Goal: Task Accomplishment & Management: Manage account settings

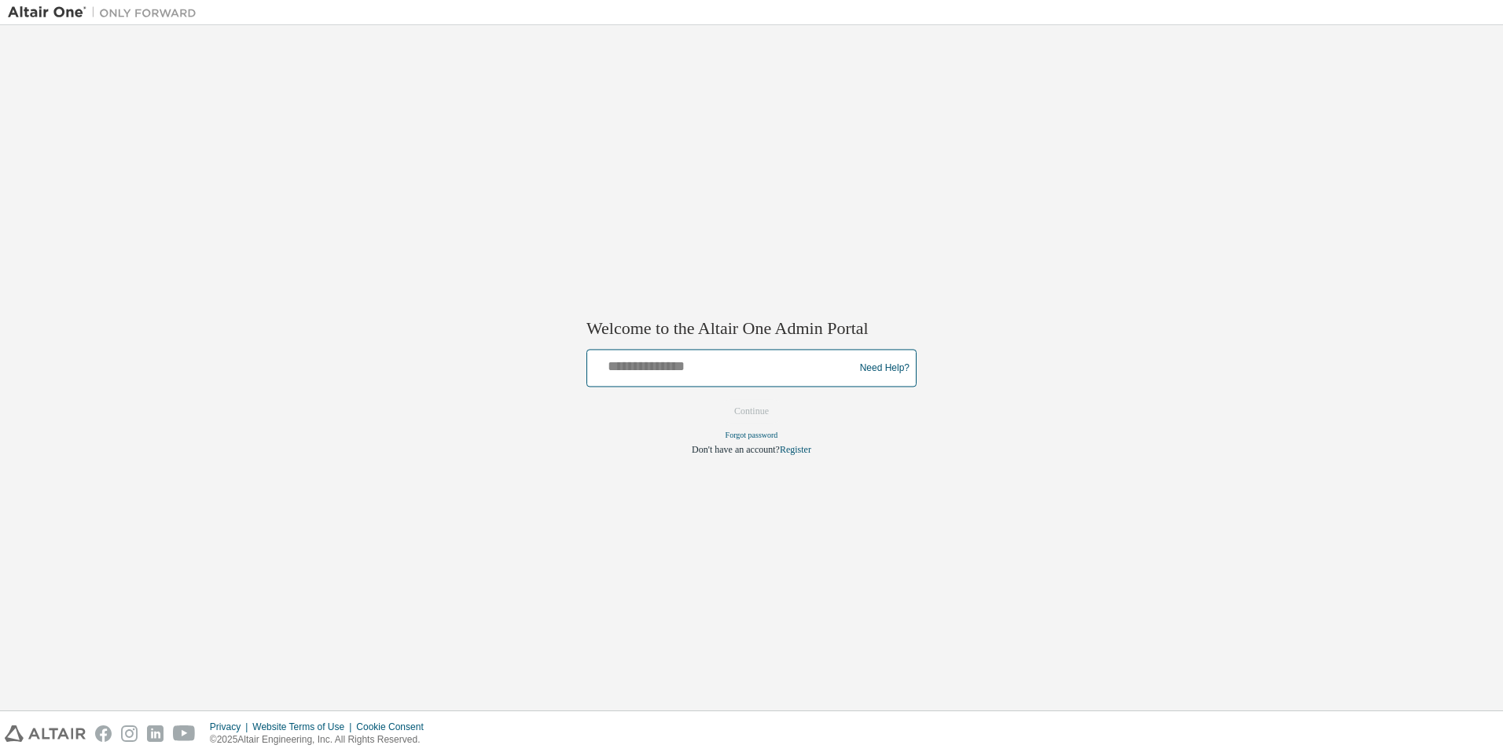
click at [683, 373] on input "text" at bounding box center [723, 365] width 259 height 23
type input "**********"
click at [761, 417] on button "Continue" at bounding box center [752, 412] width 68 height 24
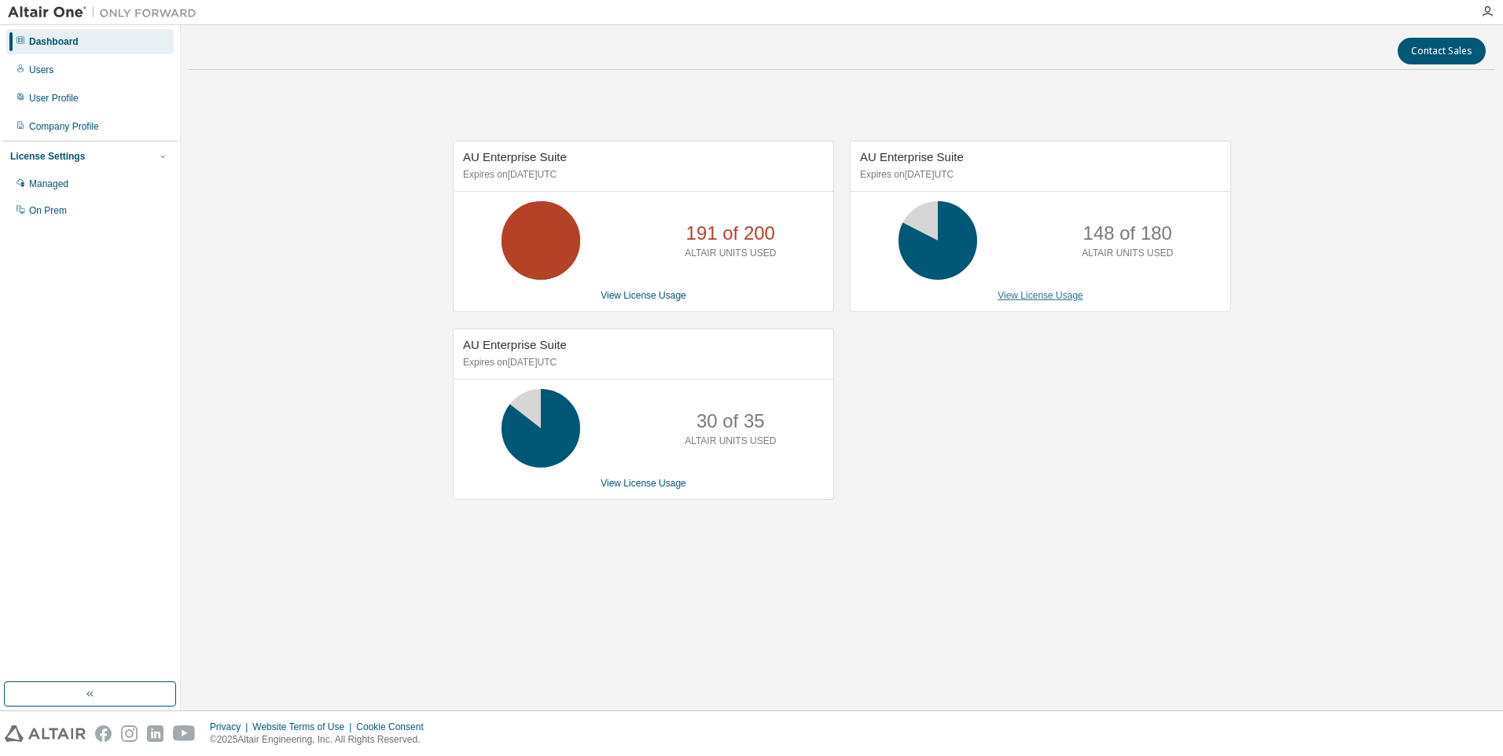
click at [1065, 292] on link "View License Usage" at bounding box center [1041, 295] width 86 height 11
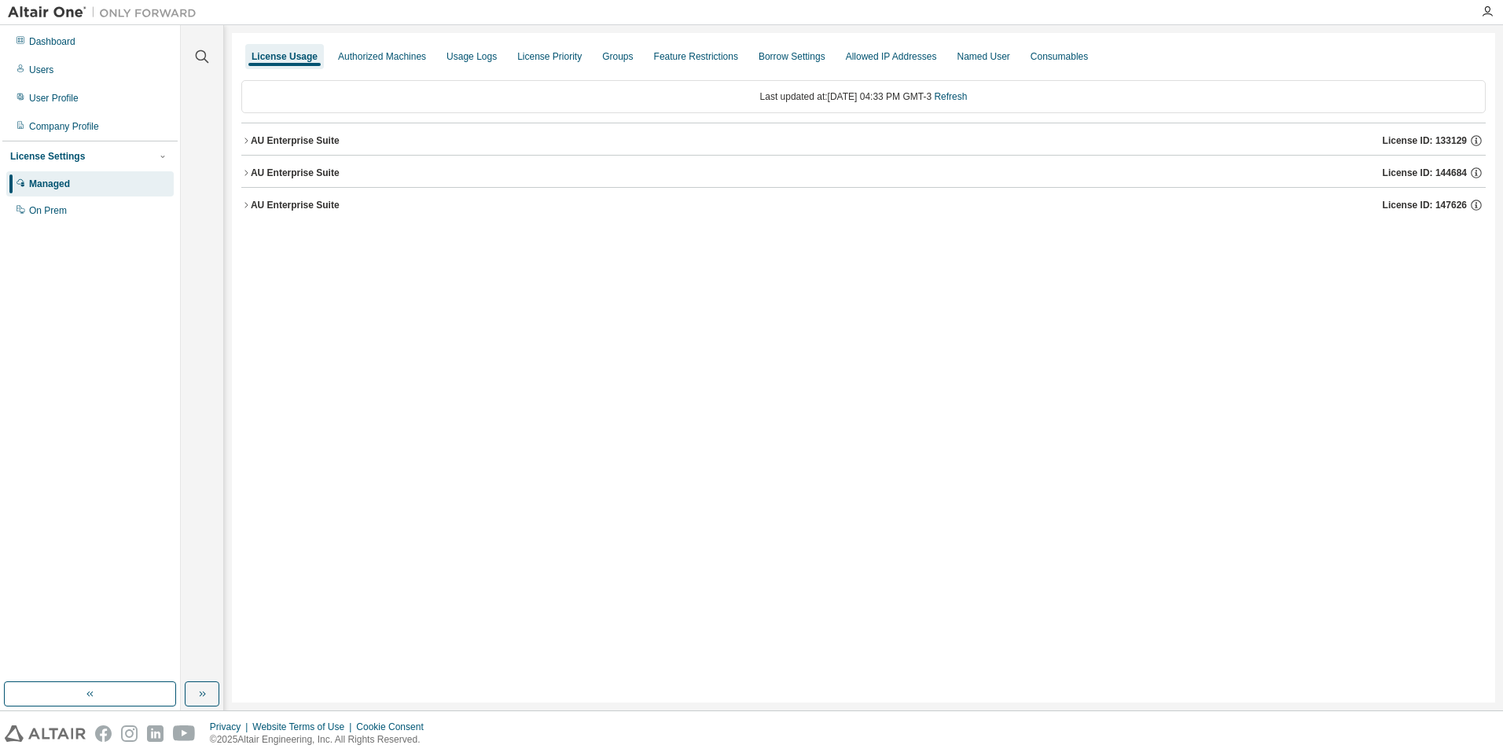
click at [267, 135] on div "AU Enterprise Suite" at bounding box center [295, 140] width 89 height 13
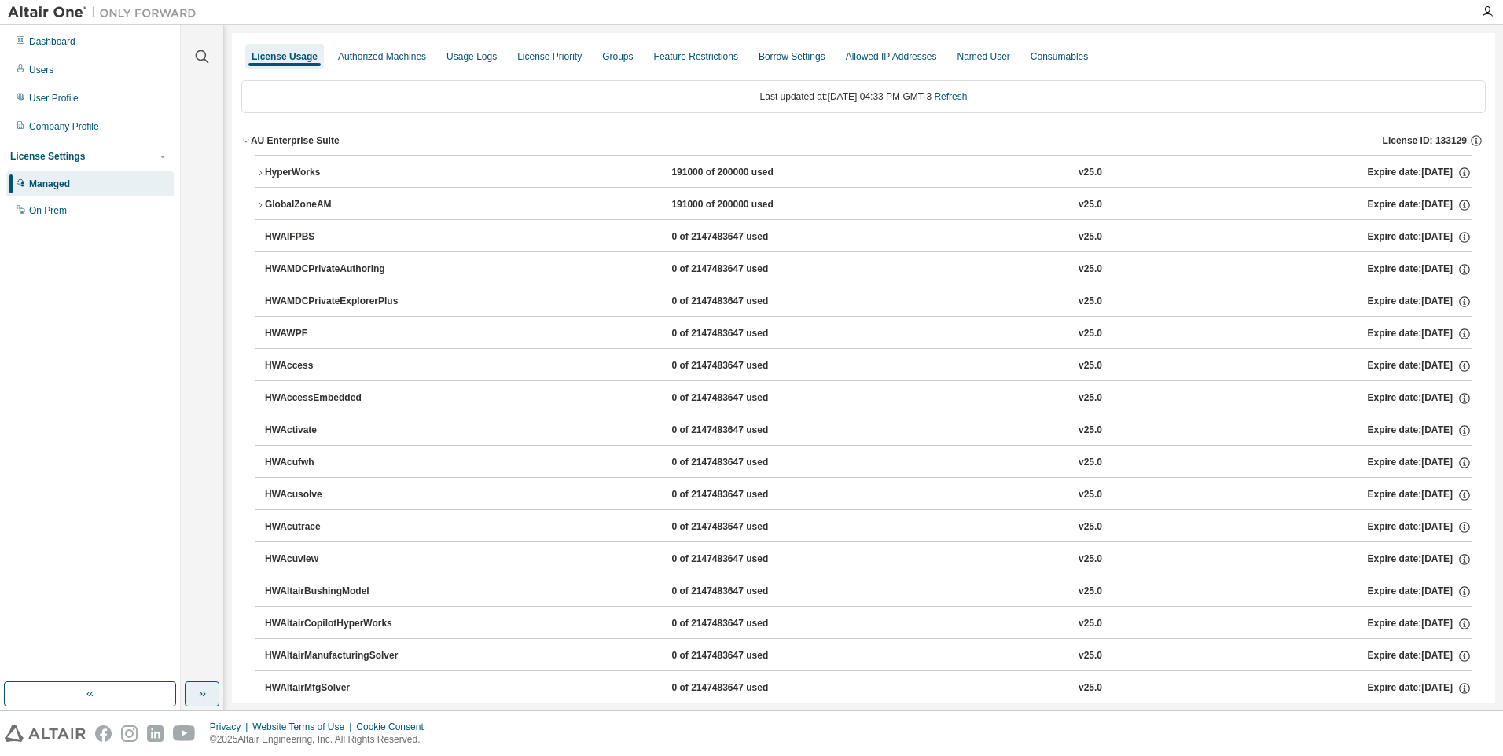
click at [205, 697] on icon "button" at bounding box center [202, 694] width 13 height 13
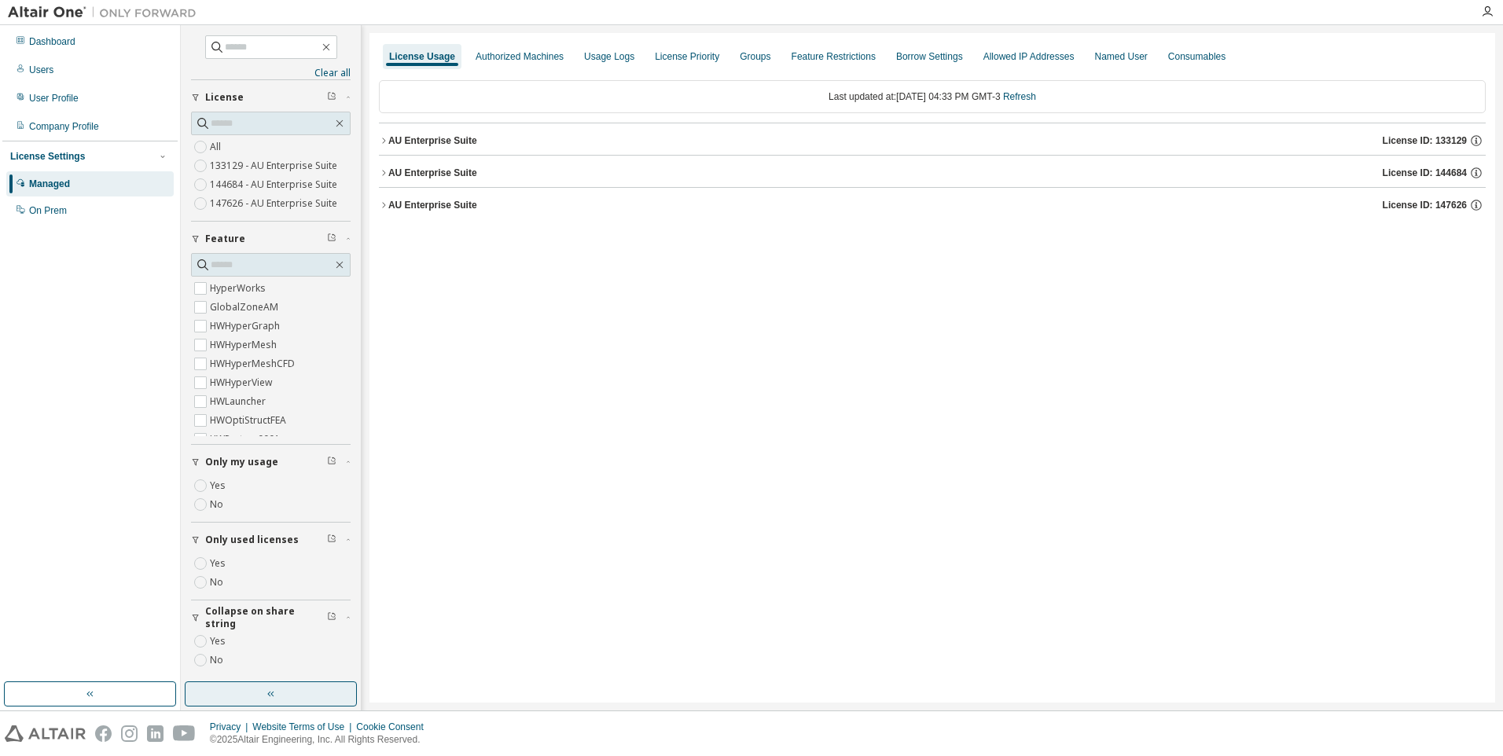
click at [407, 145] on div "AU Enterprise Suite" at bounding box center [432, 140] width 89 height 13
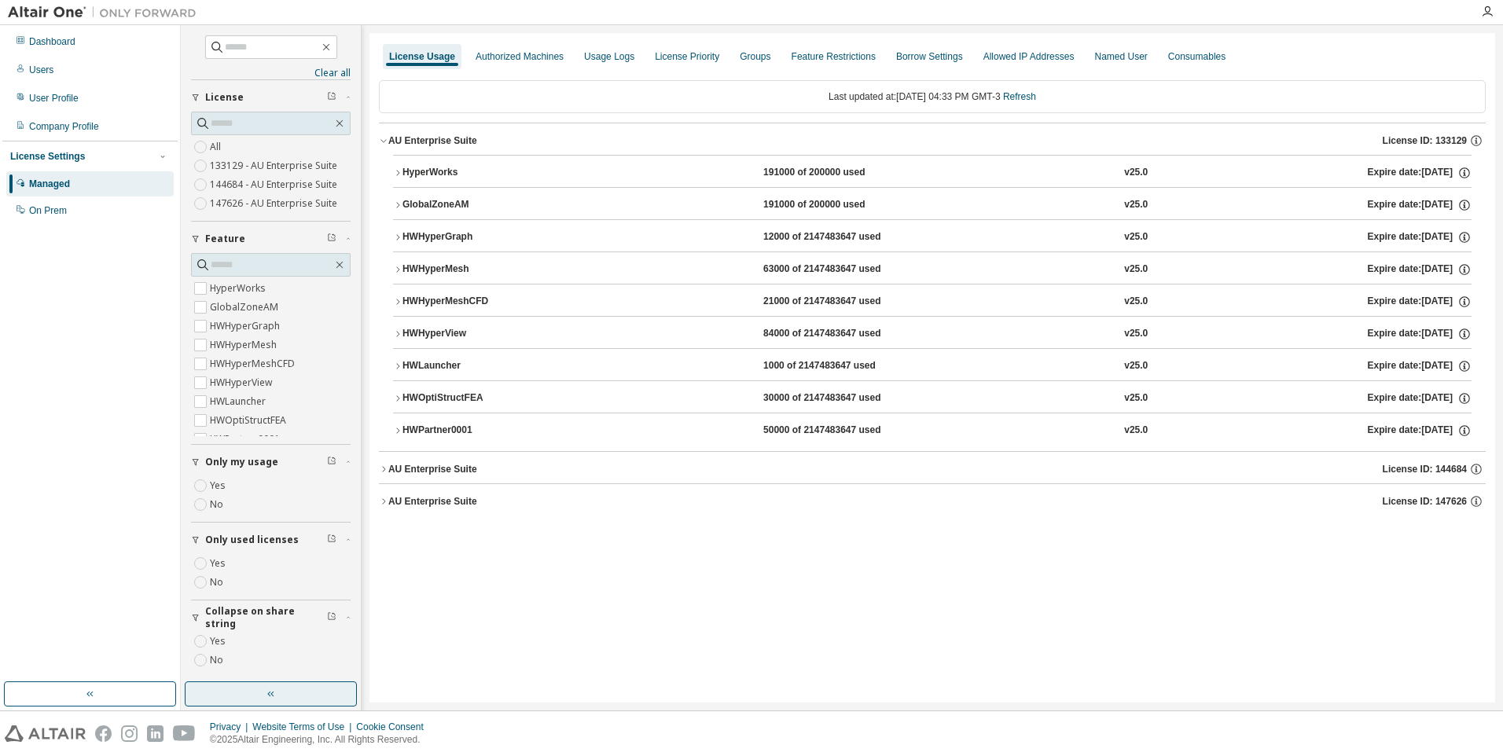
click at [438, 438] on button "HWPartner0001 50000 of 2147483647 used v25.0 Expire date: 2025-12-09" at bounding box center [932, 431] width 1079 height 35
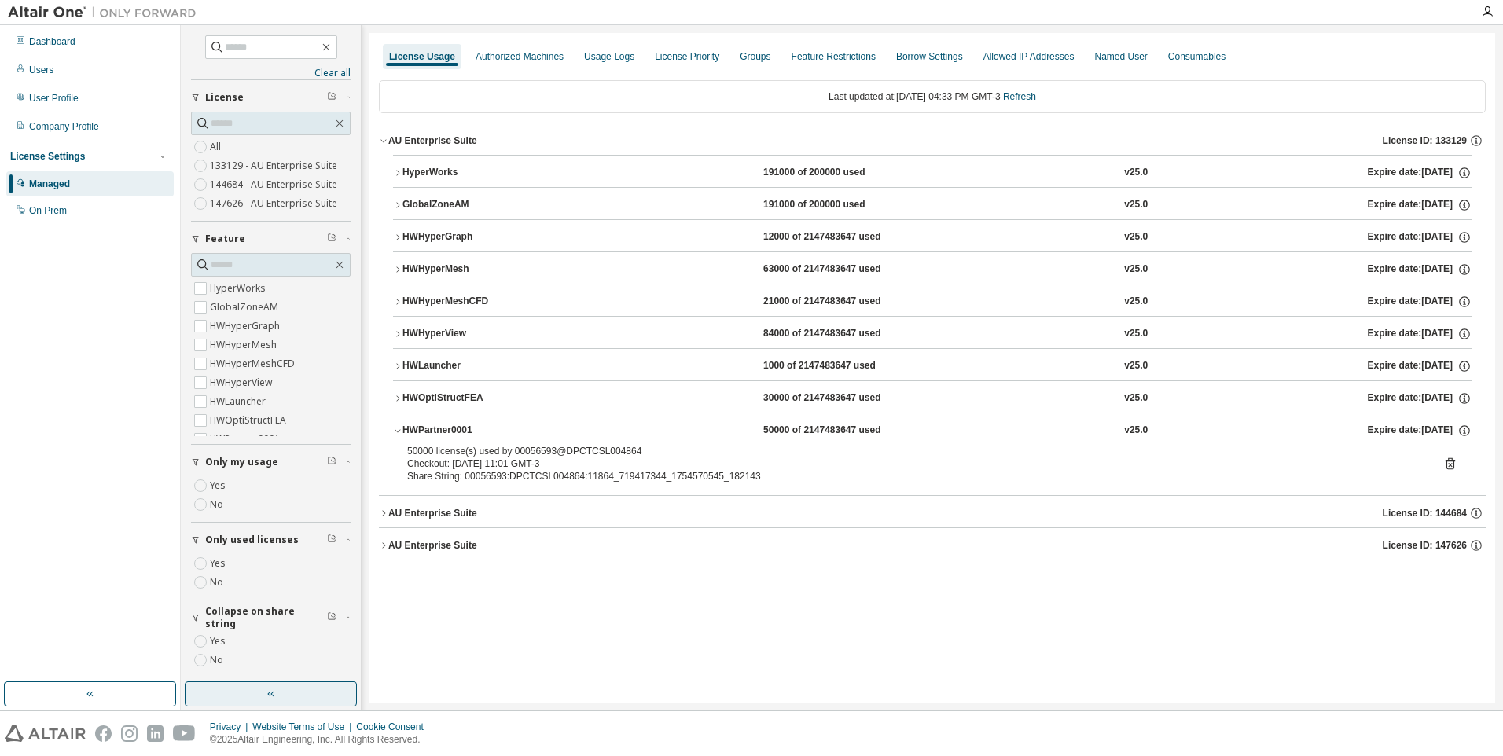
click at [1448, 462] on icon at bounding box center [1450, 464] width 14 height 14
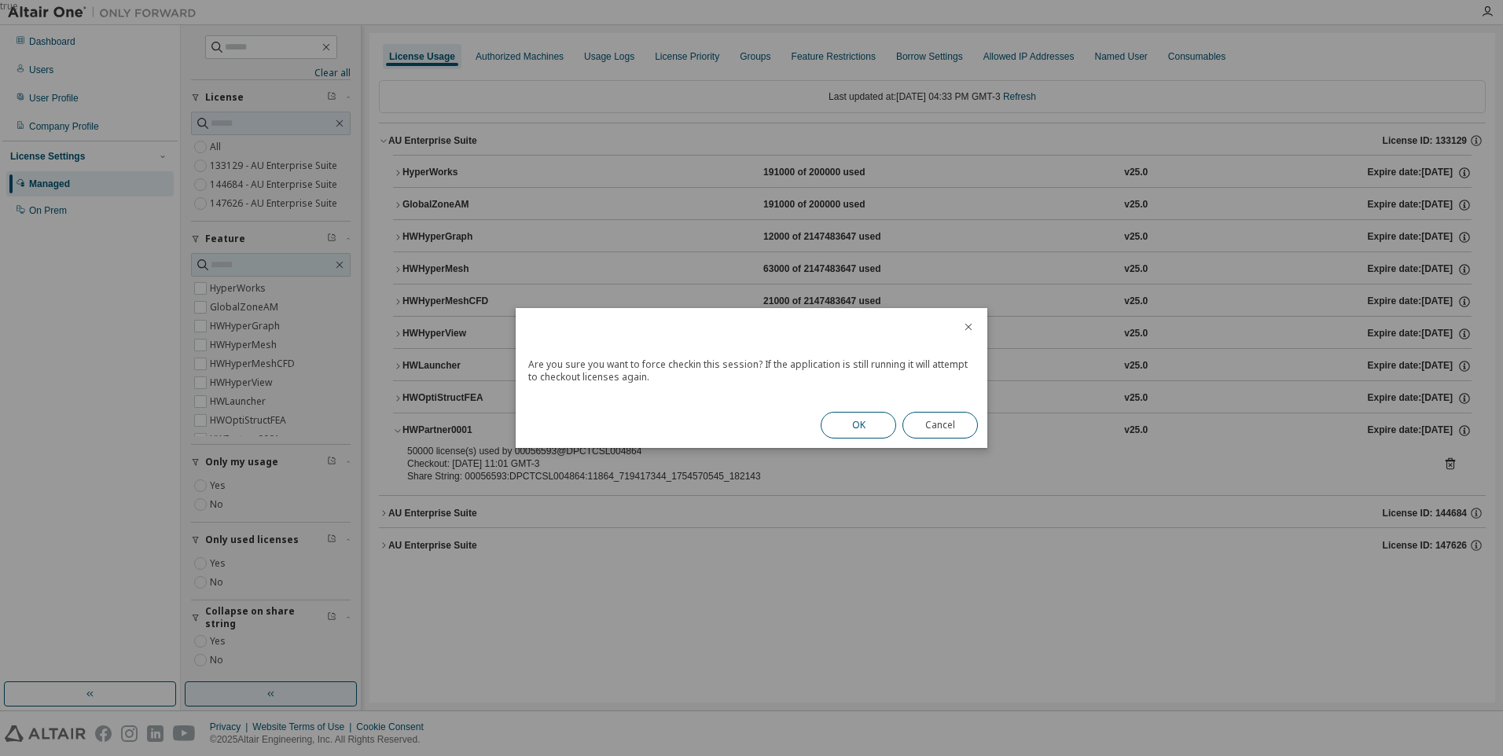
click at [855, 420] on button "OK" at bounding box center [858, 425] width 75 height 27
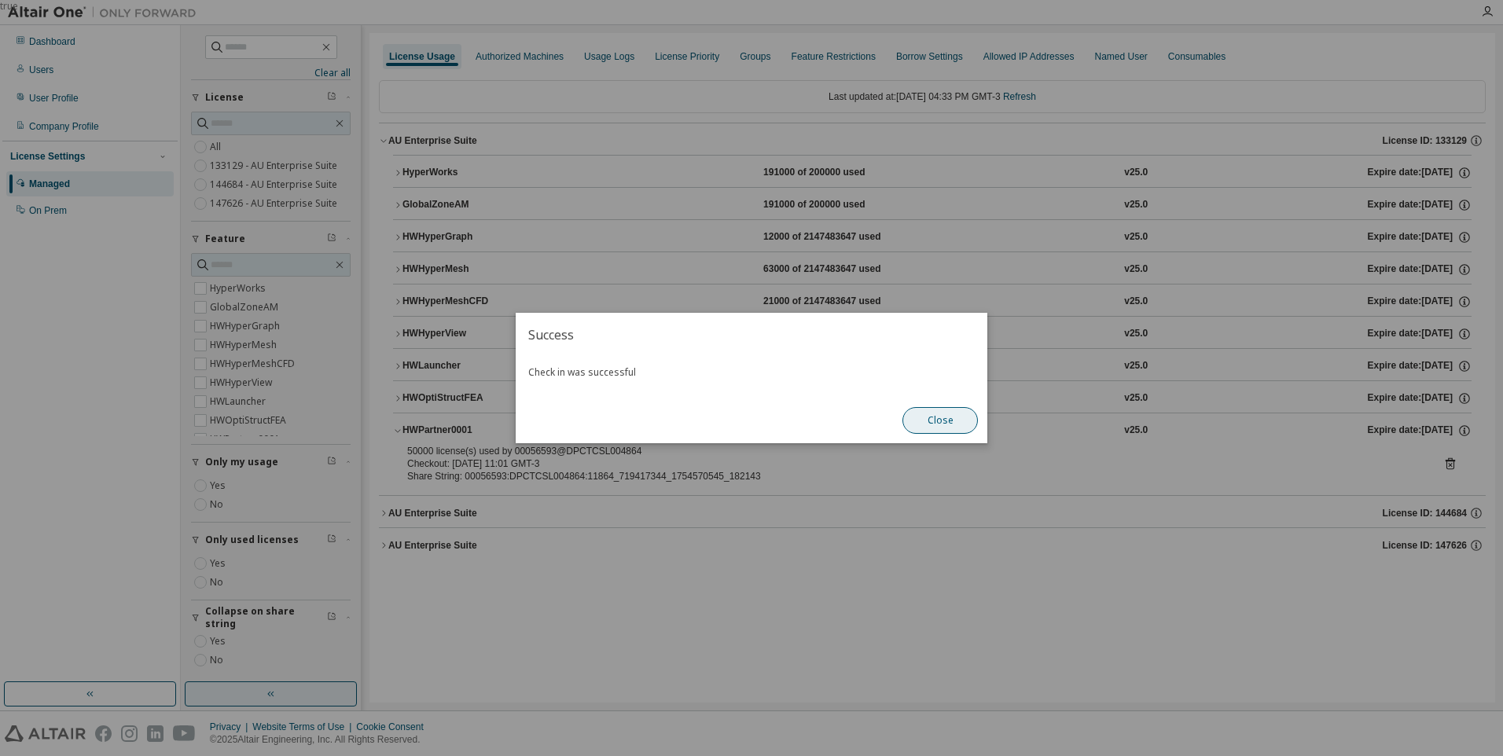
click at [950, 414] on button "Close" at bounding box center [940, 420] width 75 height 27
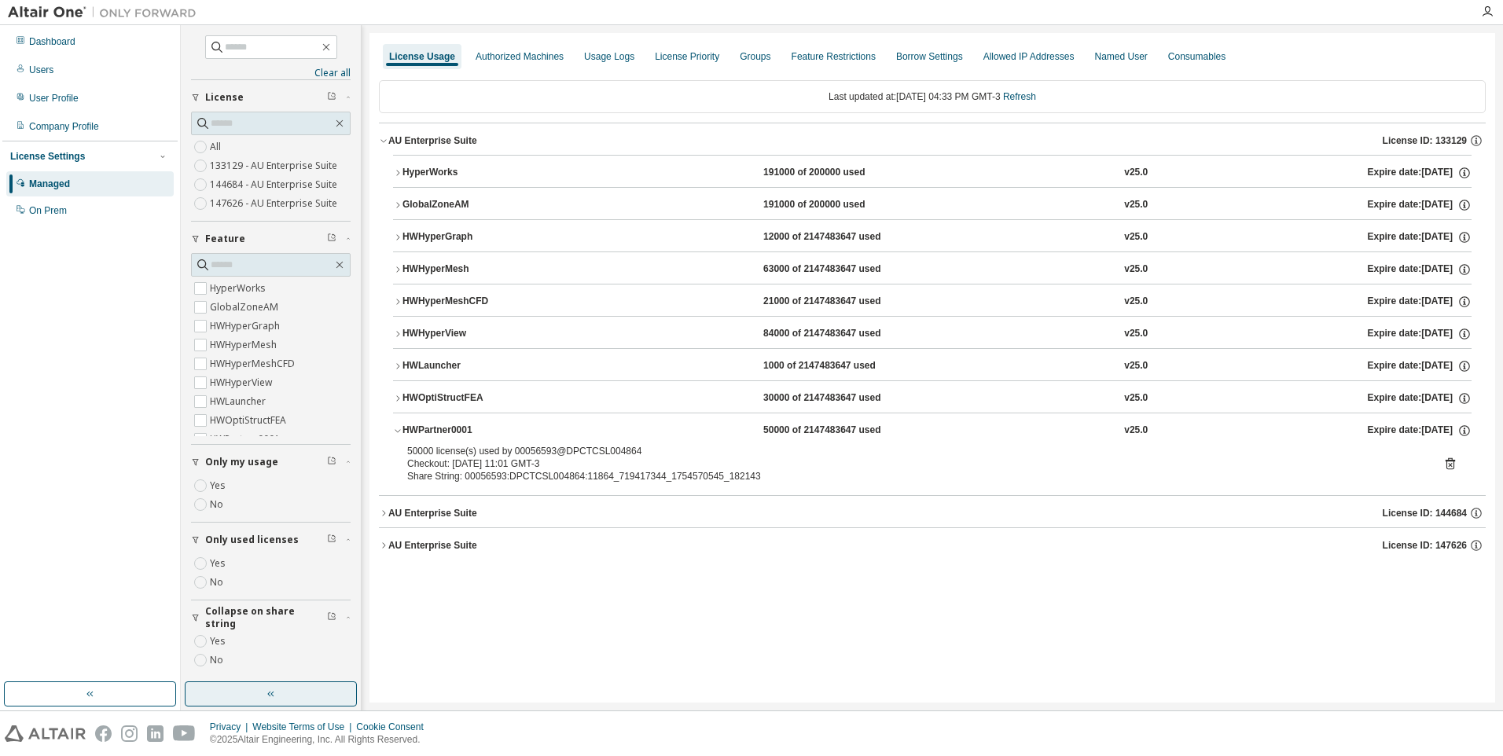
click at [443, 516] on div "AU Enterprise Suite" at bounding box center [432, 513] width 89 height 13
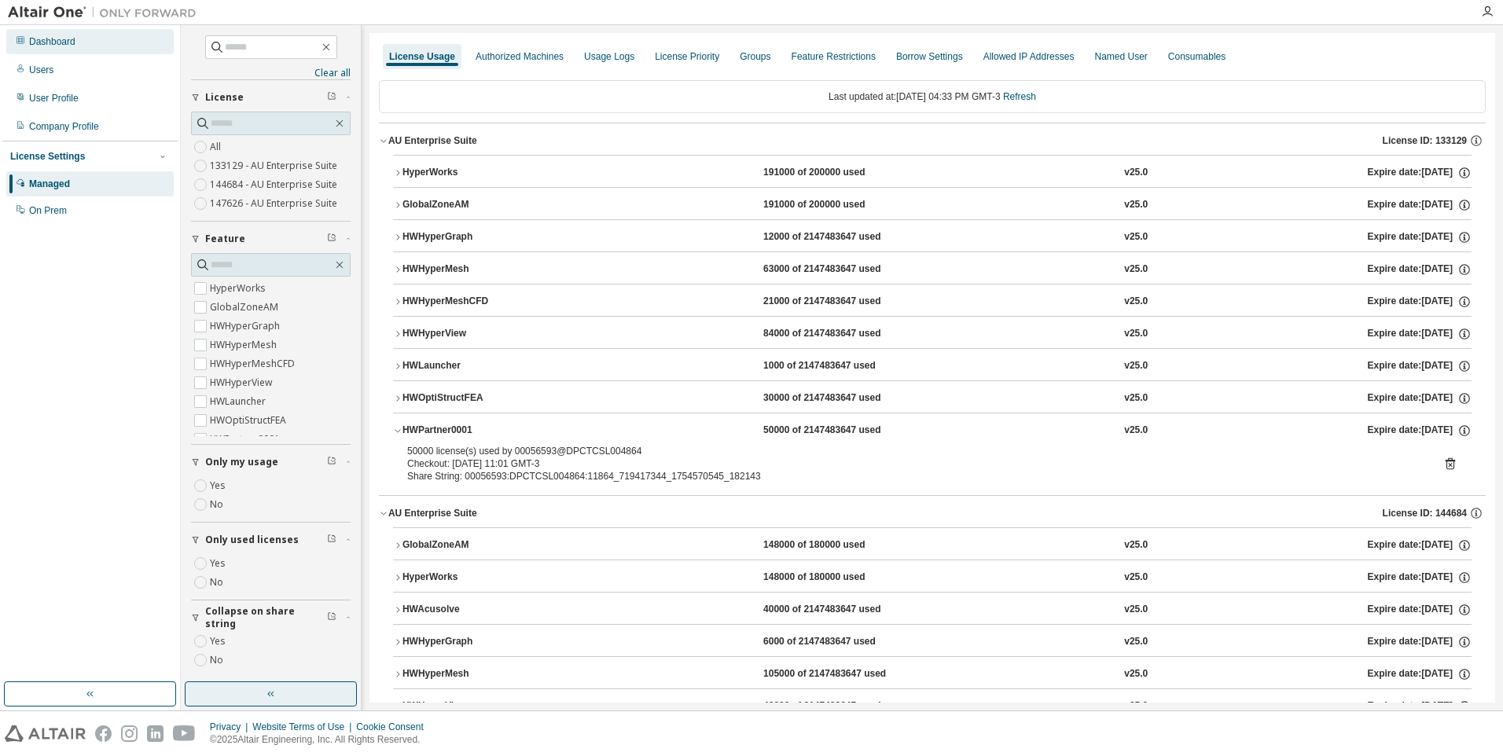
click at [52, 41] on div "Dashboard" at bounding box center [52, 41] width 46 height 13
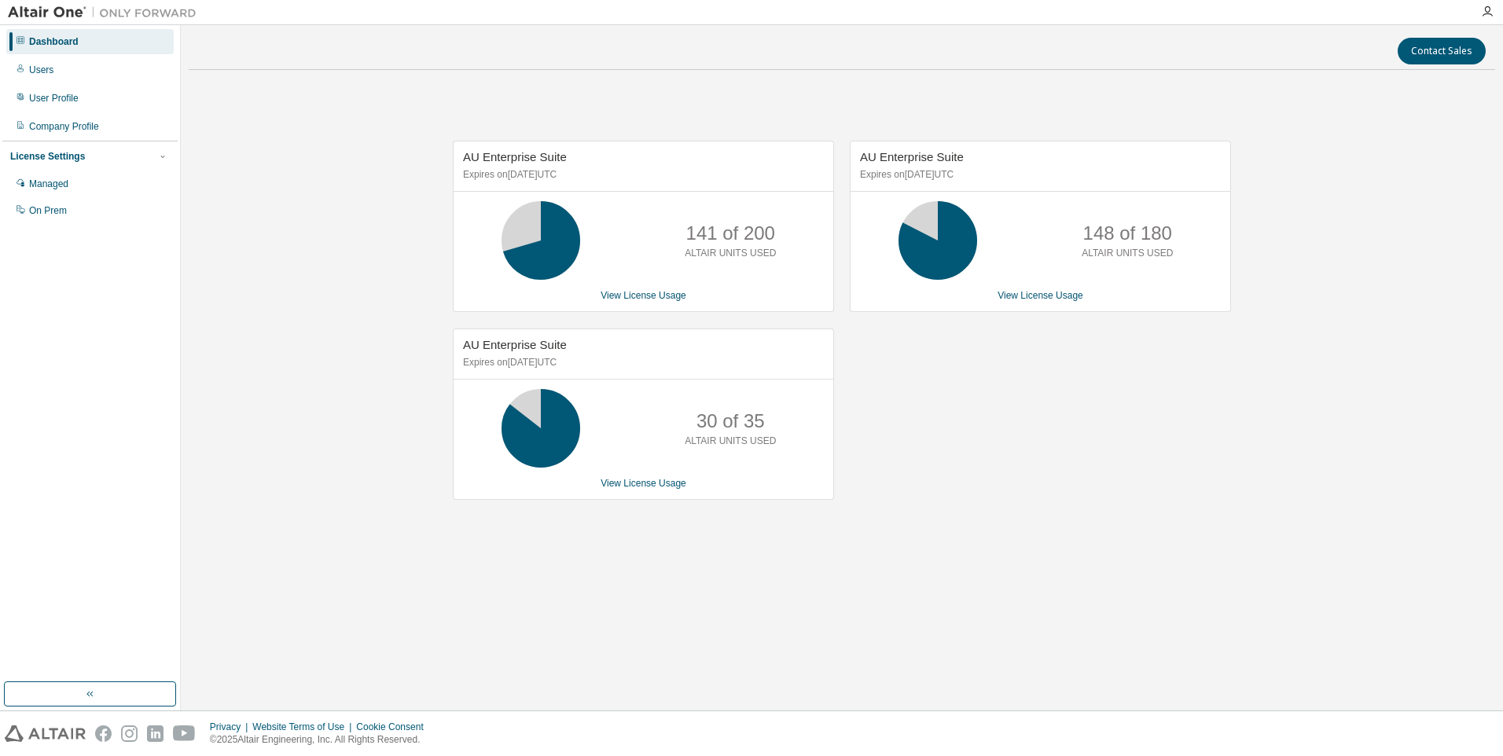
click at [1083, 296] on div "View License Usage" at bounding box center [1040, 295] width 361 height 13
click at [1071, 296] on link "View License Usage" at bounding box center [1041, 295] width 86 height 11
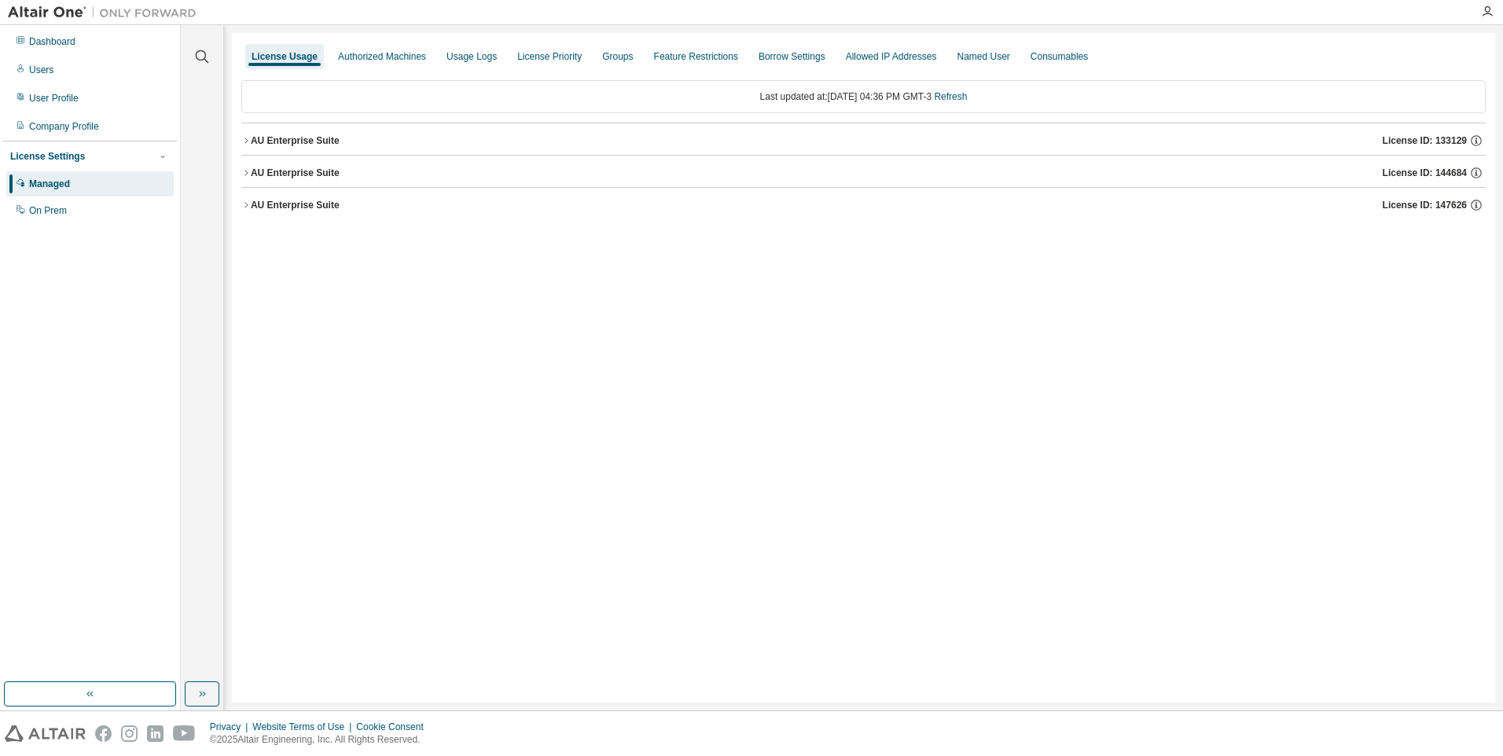
click at [306, 149] on button "AU Enterprise Suite License ID: 133129" at bounding box center [863, 140] width 1245 height 35
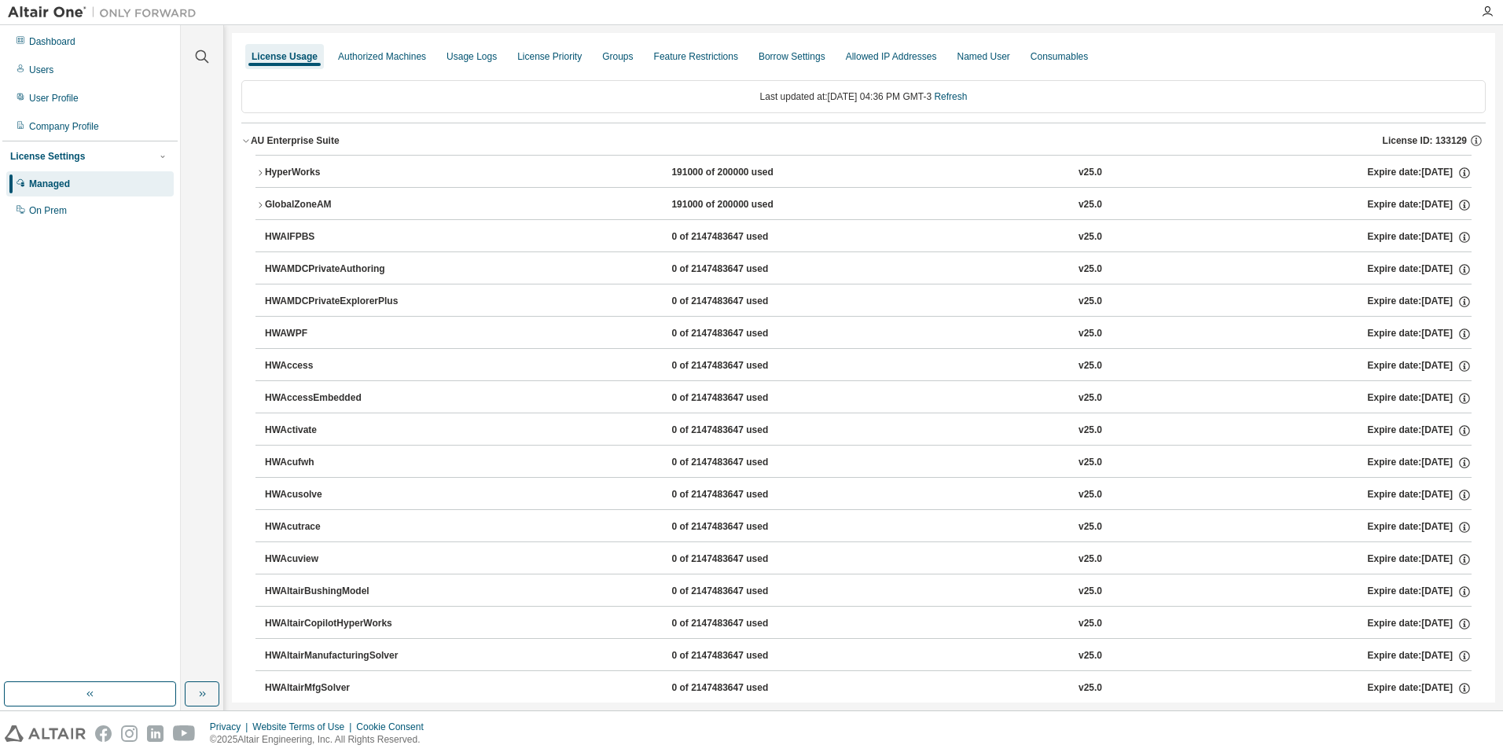
click at [306, 149] on button "AU Enterprise Suite License ID: 133129" at bounding box center [863, 140] width 1245 height 35
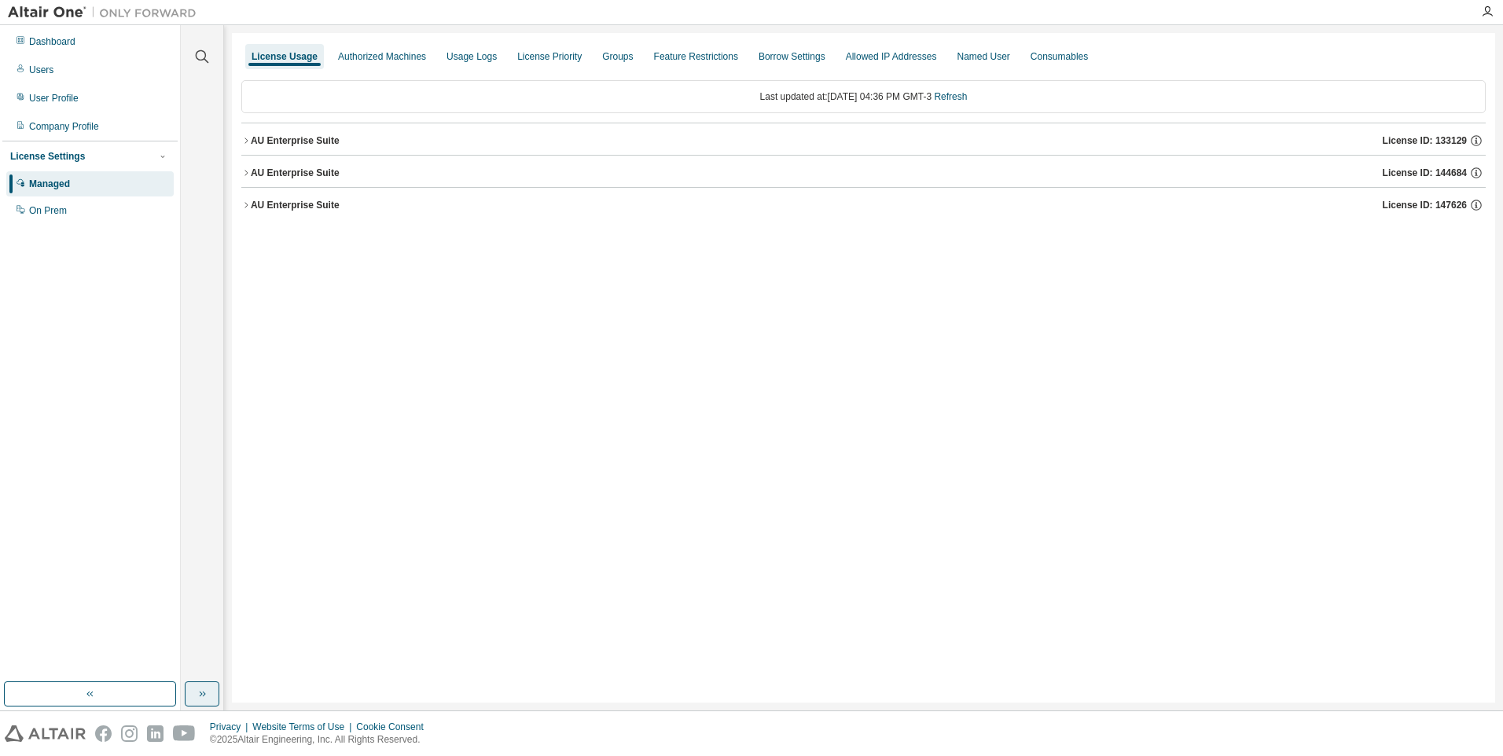
click at [187, 689] on button "button" at bounding box center [202, 694] width 35 height 25
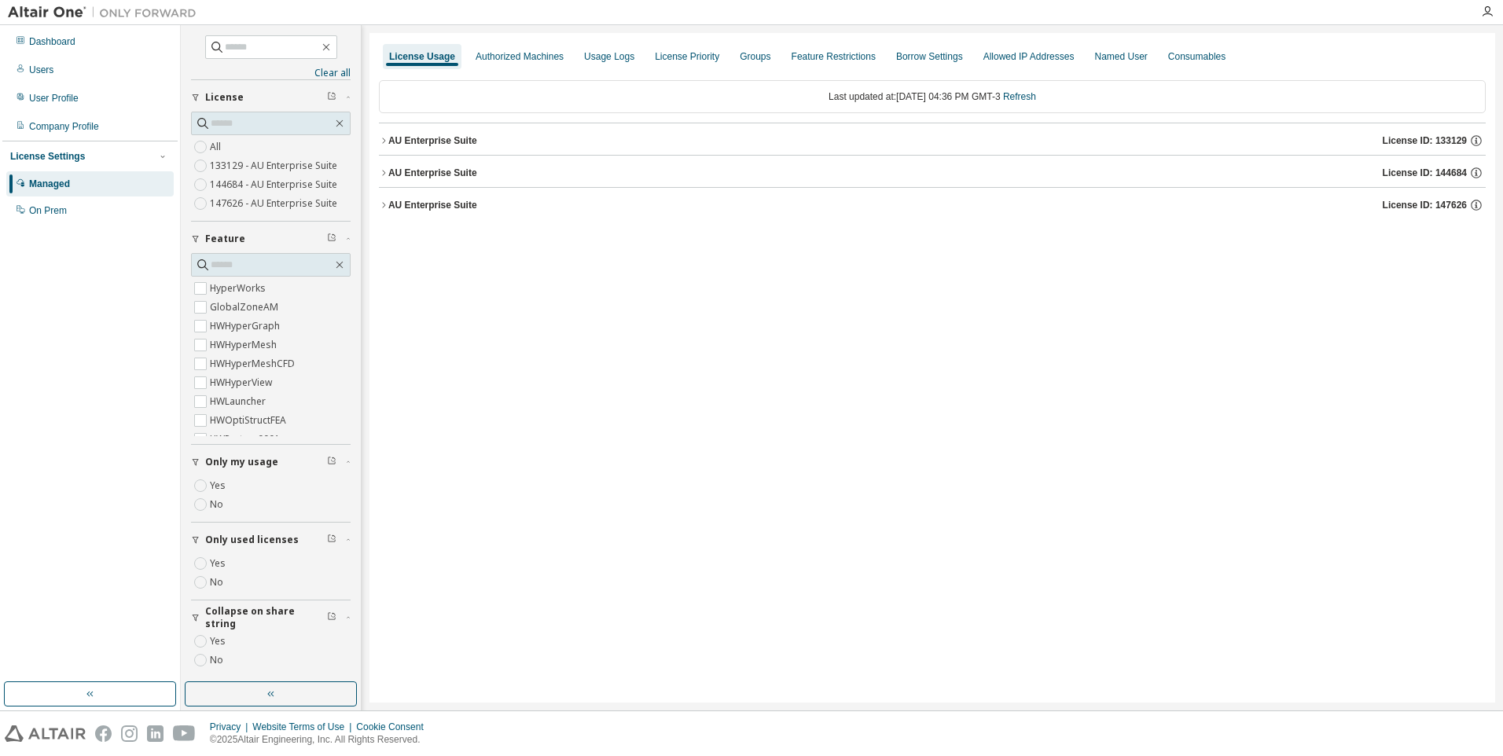
click at [453, 174] on div "AU Enterprise Suite" at bounding box center [432, 173] width 89 height 13
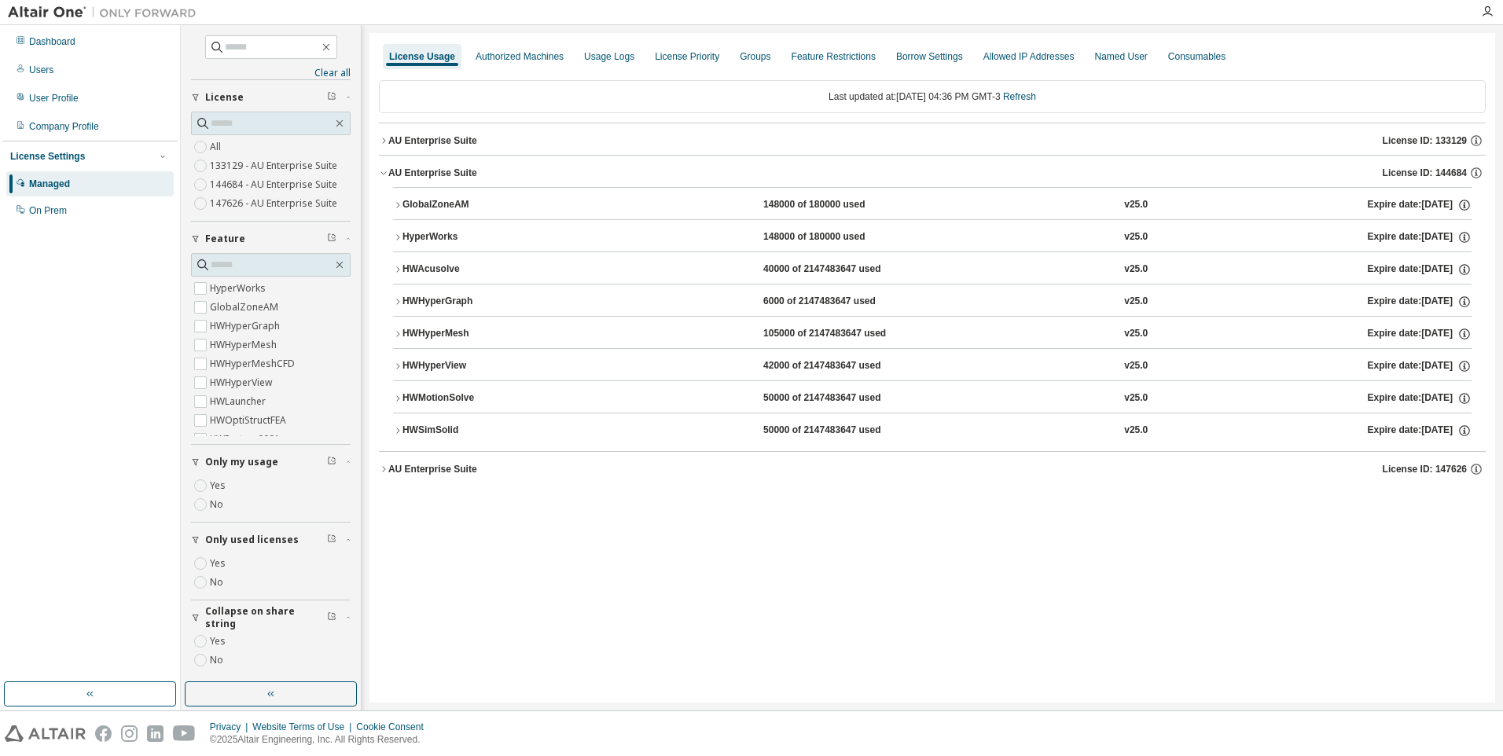
click at [489, 434] on div "HWSimSolid" at bounding box center [474, 431] width 142 height 14
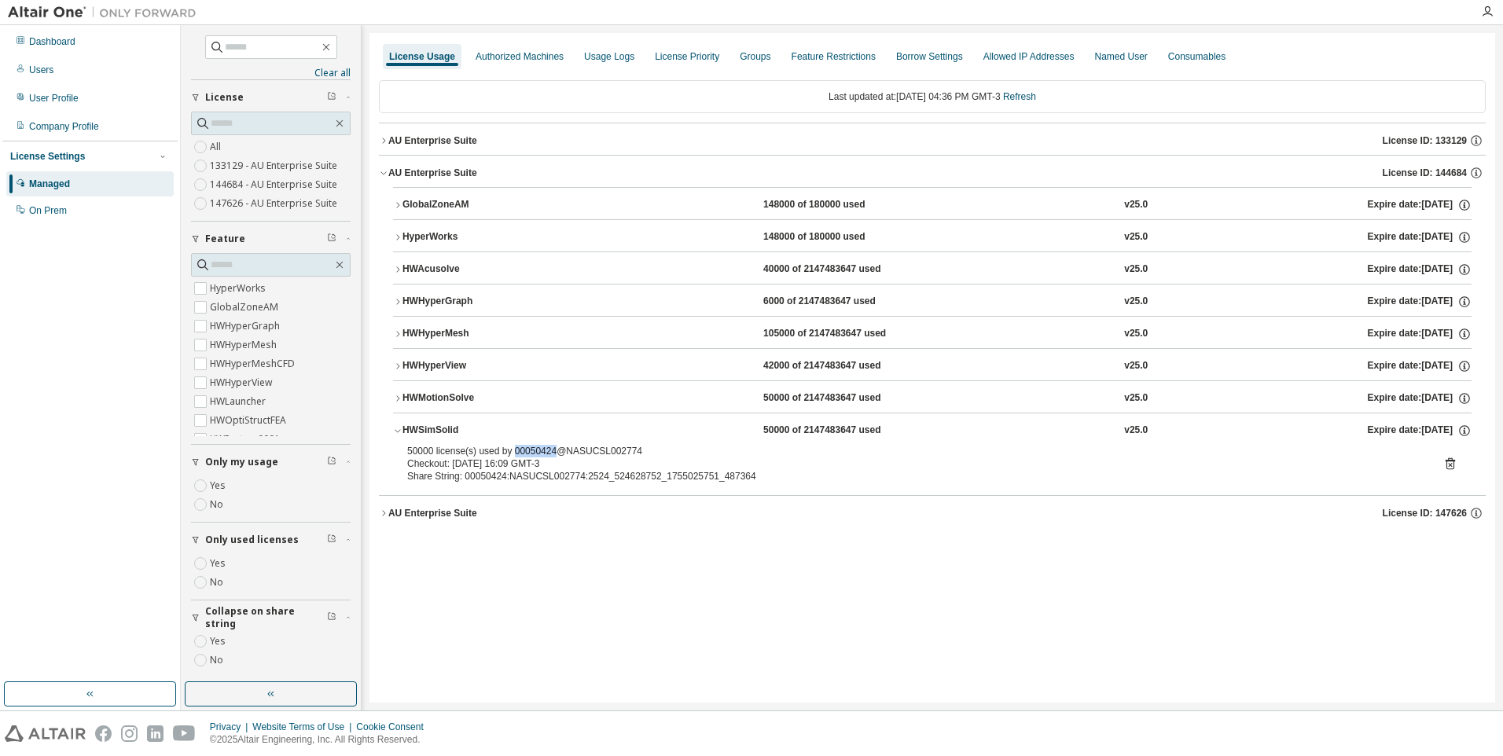
drag, startPoint x: 510, startPoint y: 447, endPoint x: 550, endPoint y: 449, distance: 39.3
click at [550, 449] on div "50000 license(s) used by 00050424@NASUCSL002774" at bounding box center [913, 451] width 1013 height 13
copy div "00050424"
click at [683, 635] on div "License Usage Authorized Machines Usage Logs License Priority Groups Feature Re…" at bounding box center [933, 368] width 1126 height 670
click at [970, 690] on div "License Usage Authorized Machines Usage Logs License Priority Groups Feature Re…" at bounding box center [933, 368] width 1126 height 670
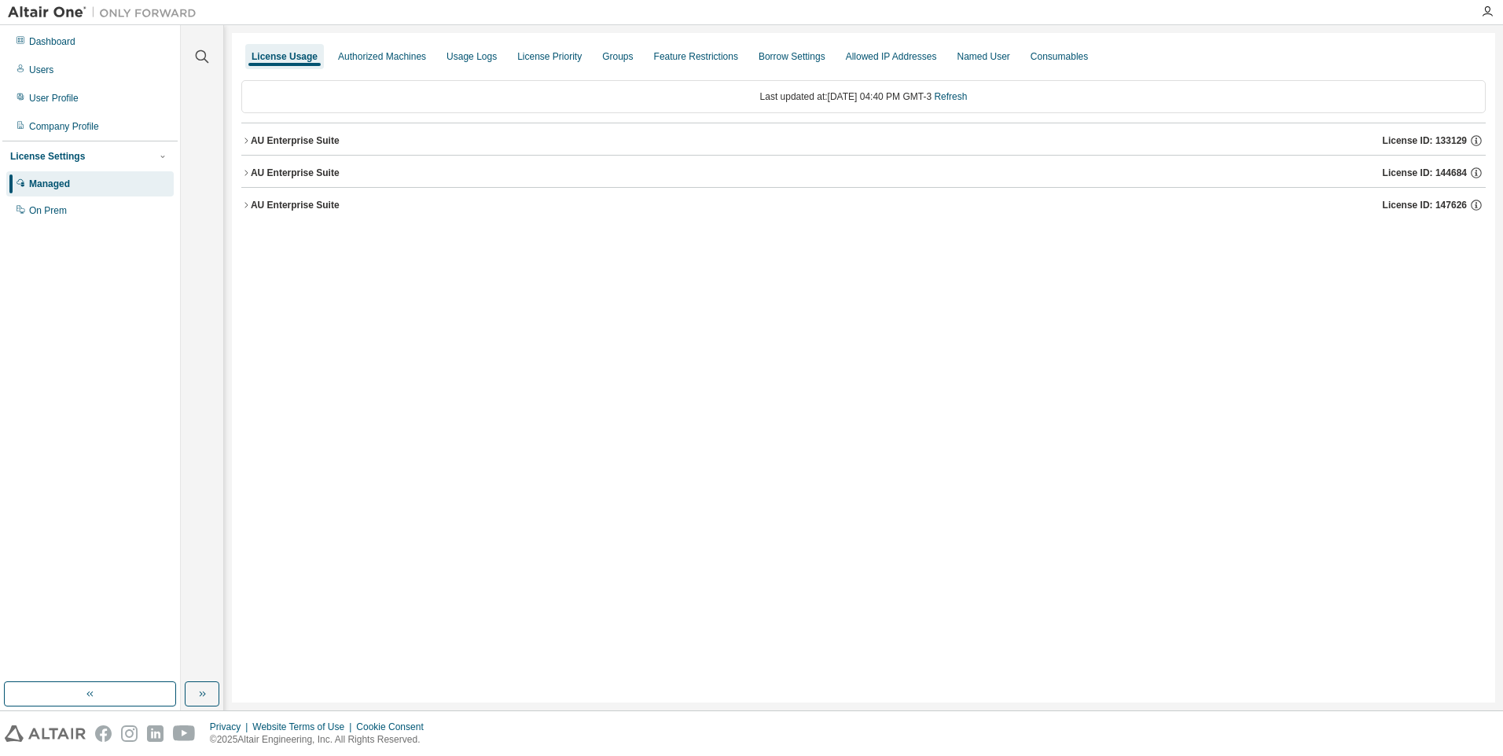
click at [300, 142] on div "AU Enterprise Suite" at bounding box center [295, 140] width 89 height 13
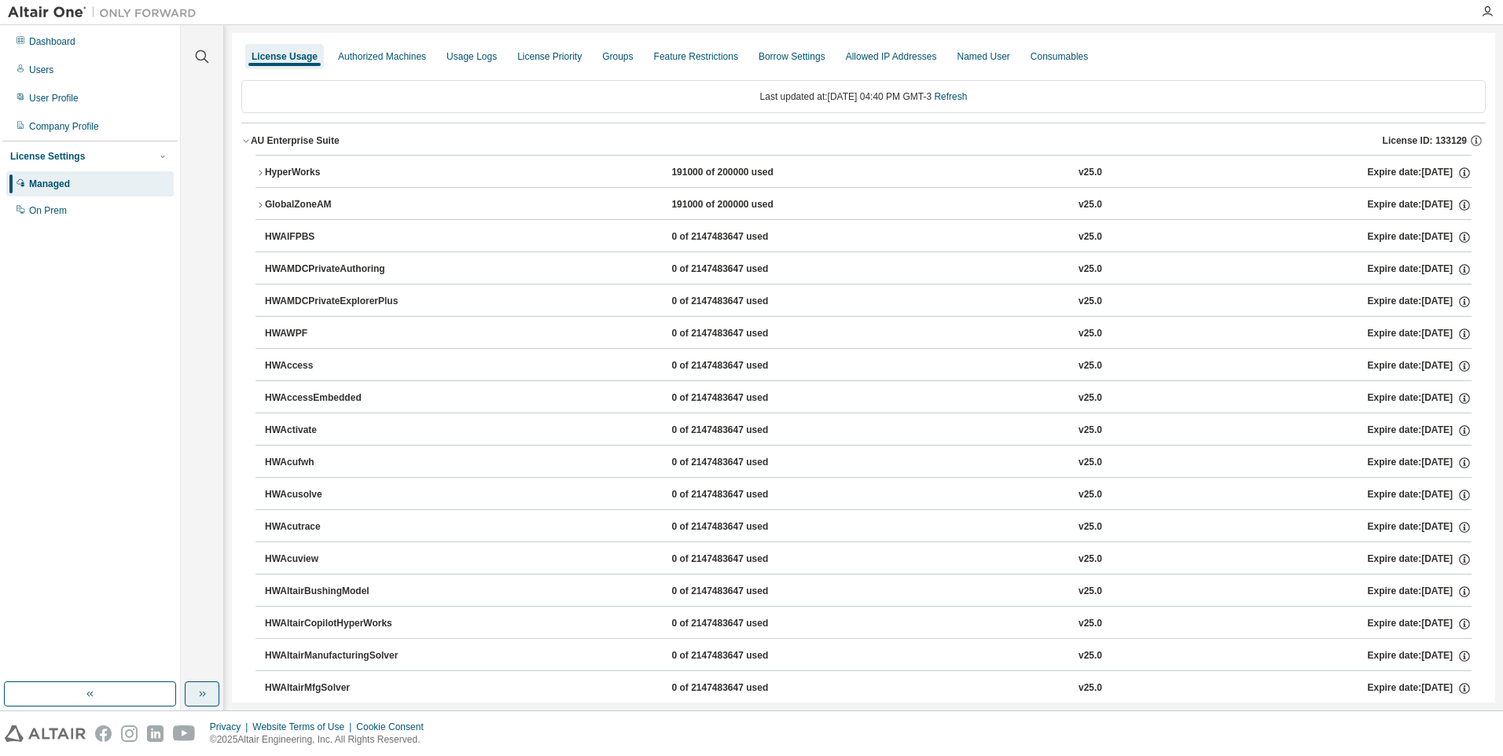
click at [210, 693] on button "button" at bounding box center [202, 694] width 35 height 25
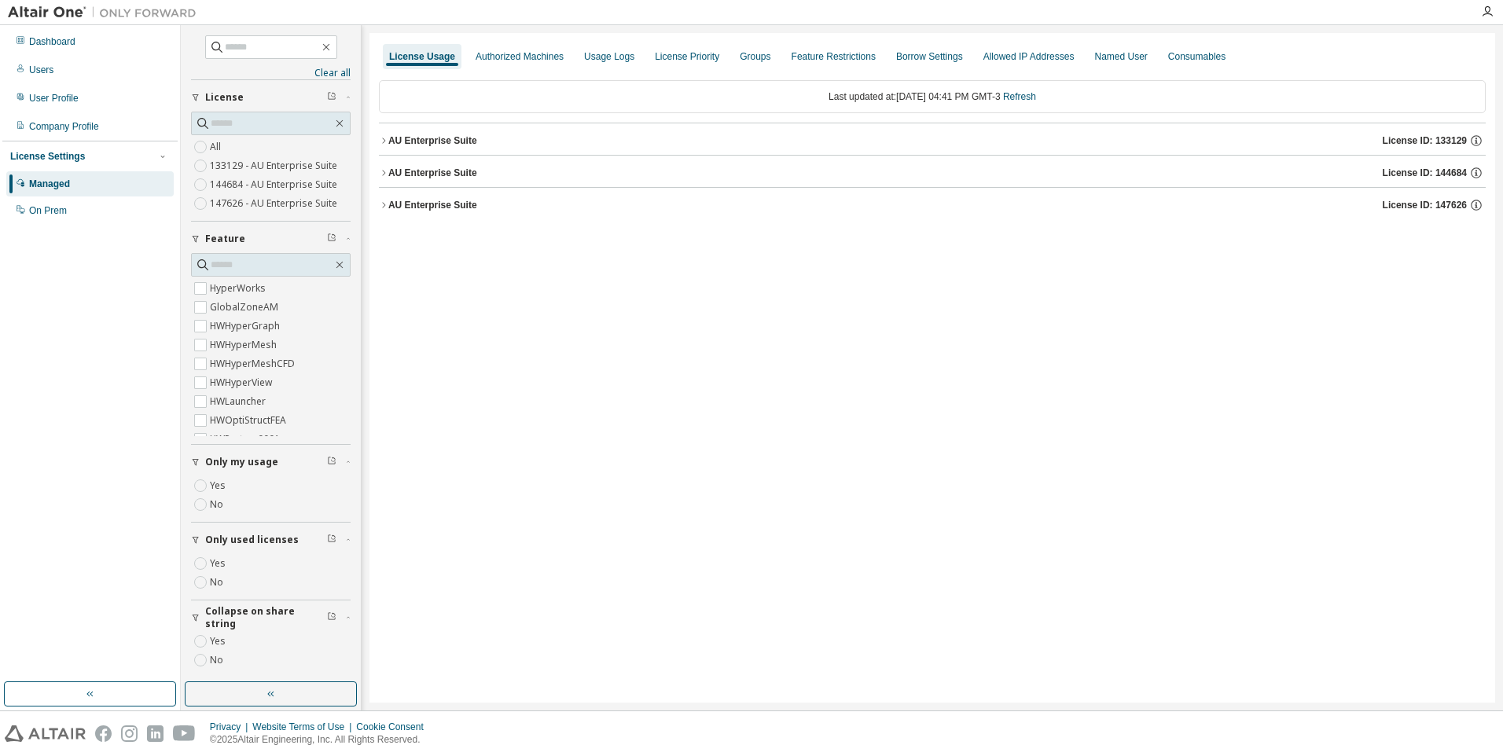
click at [445, 135] on div "AU Enterprise Suite" at bounding box center [432, 140] width 89 height 13
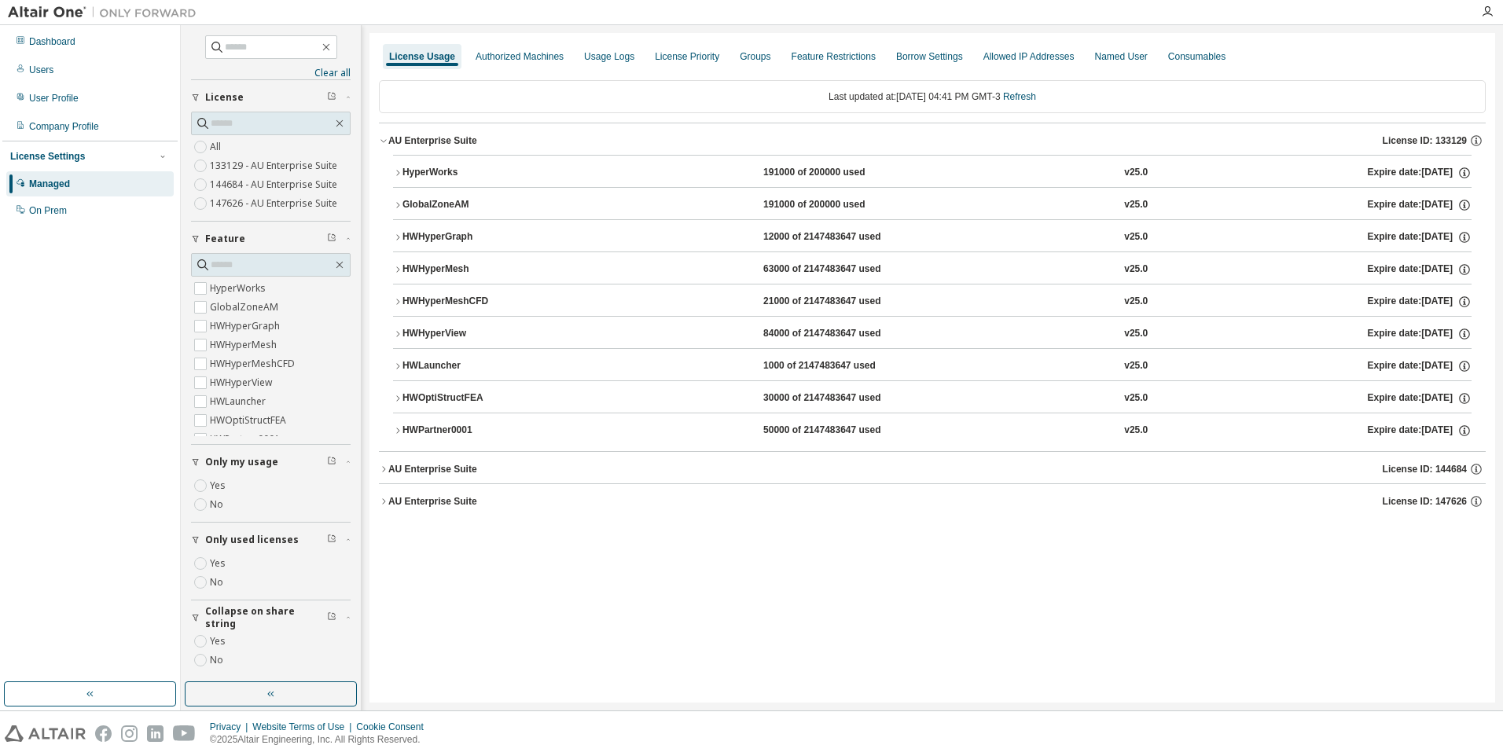
click at [445, 135] on div "AU Enterprise Suite" at bounding box center [432, 140] width 89 height 13
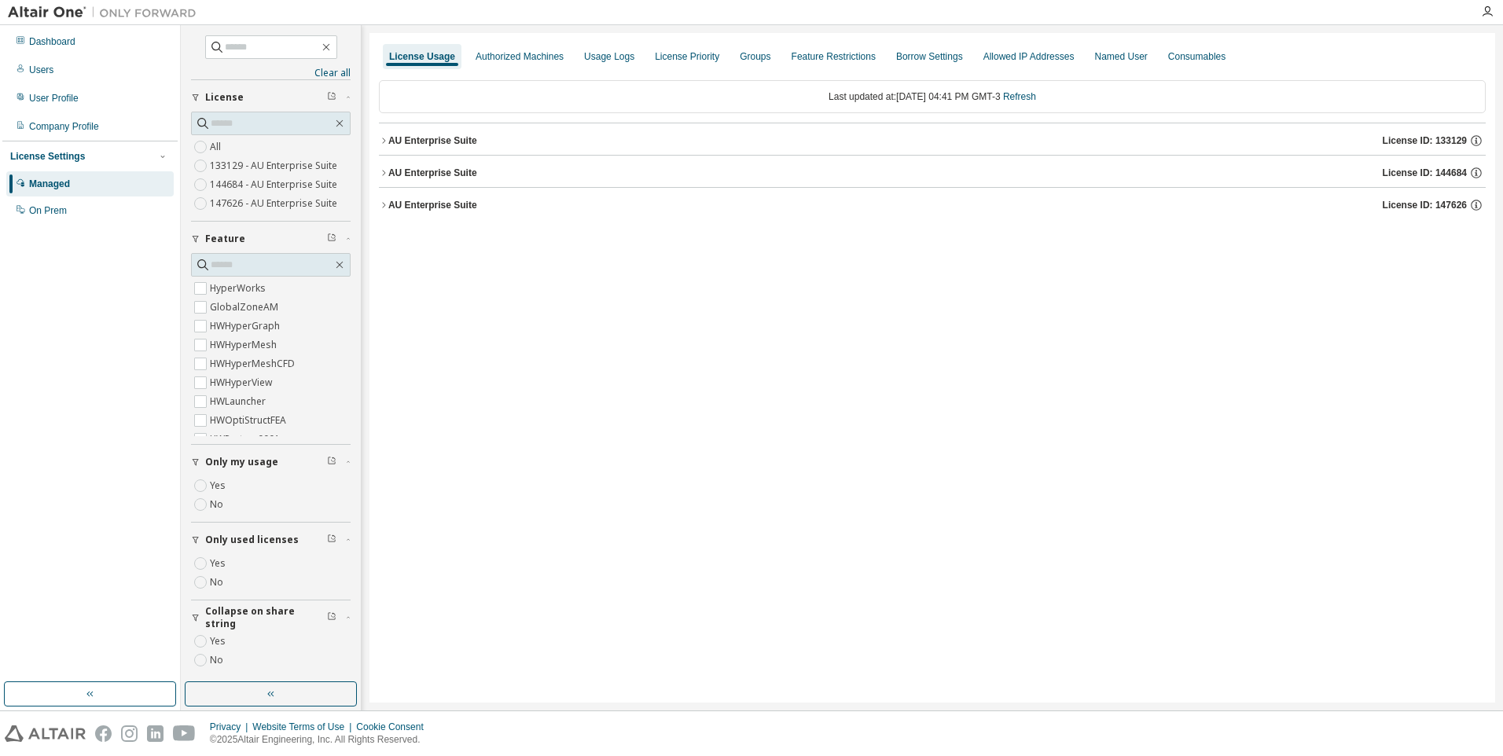
click at [431, 175] on div "AU Enterprise Suite" at bounding box center [432, 173] width 89 height 13
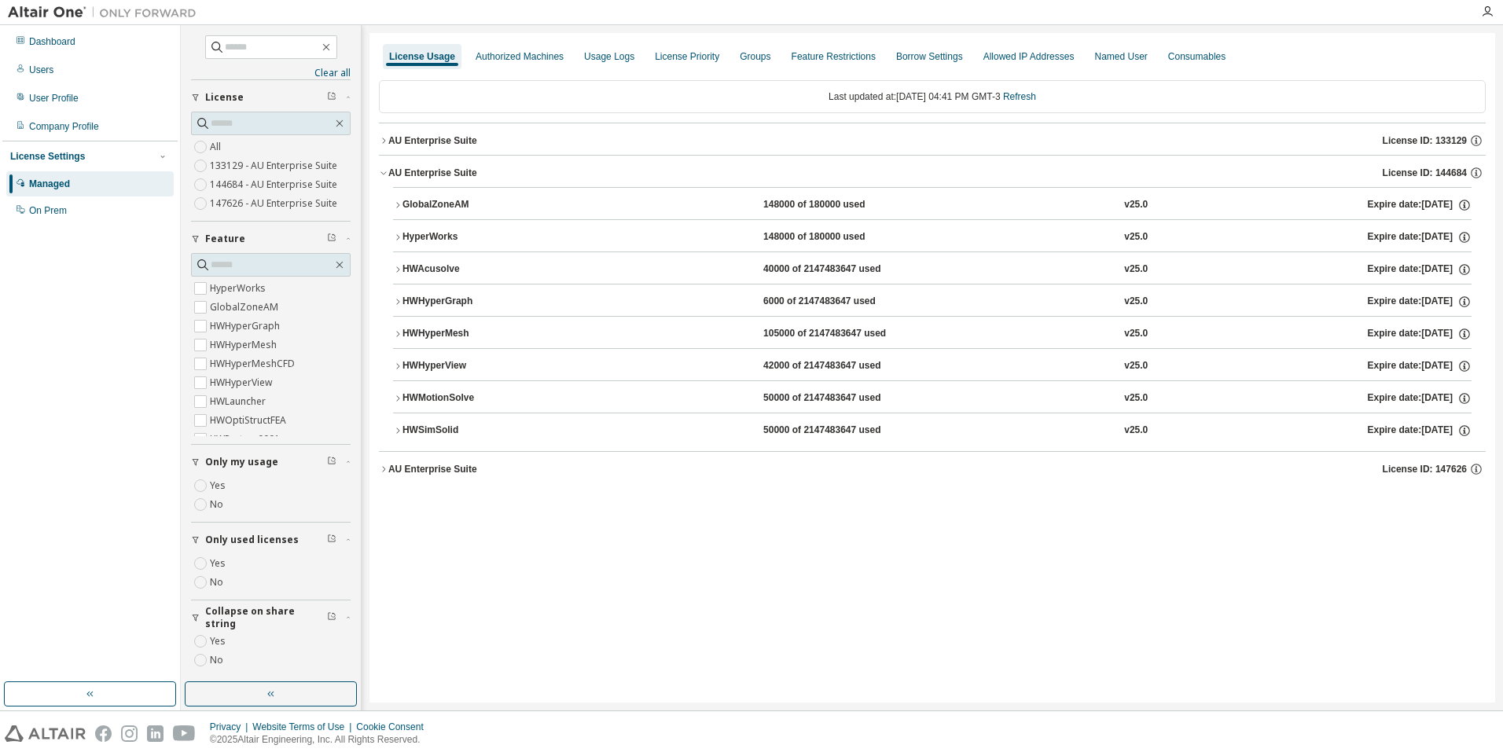
click at [452, 439] on button "HWSimSolid 50000 of 2147483647 used v25.0 Expire date: [DATE]" at bounding box center [932, 431] width 1079 height 35
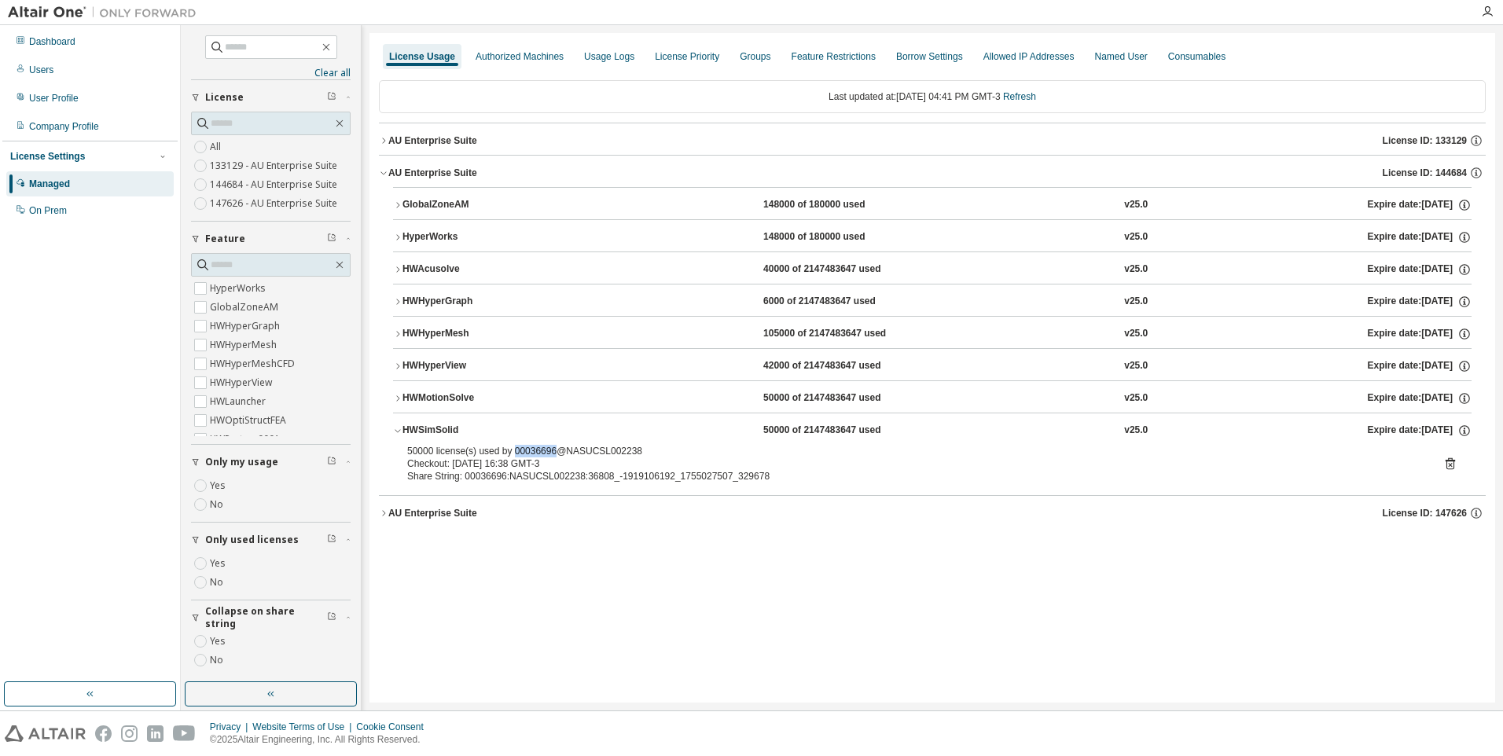
drag, startPoint x: 511, startPoint y: 449, endPoint x: 551, endPoint y: 449, distance: 40.1
click at [551, 449] on div "50000 license(s) used by 00036696@NASUCSL002238" at bounding box center [913, 451] width 1013 height 13
copy div "00036696"
click at [951, 565] on div "License Usage Authorized Machines Usage Logs License Priority Groups Feature Re…" at bounding box center [933, 368] width 1126 height 670
